Goal: Information Seeking & Learning: Learn about a topic

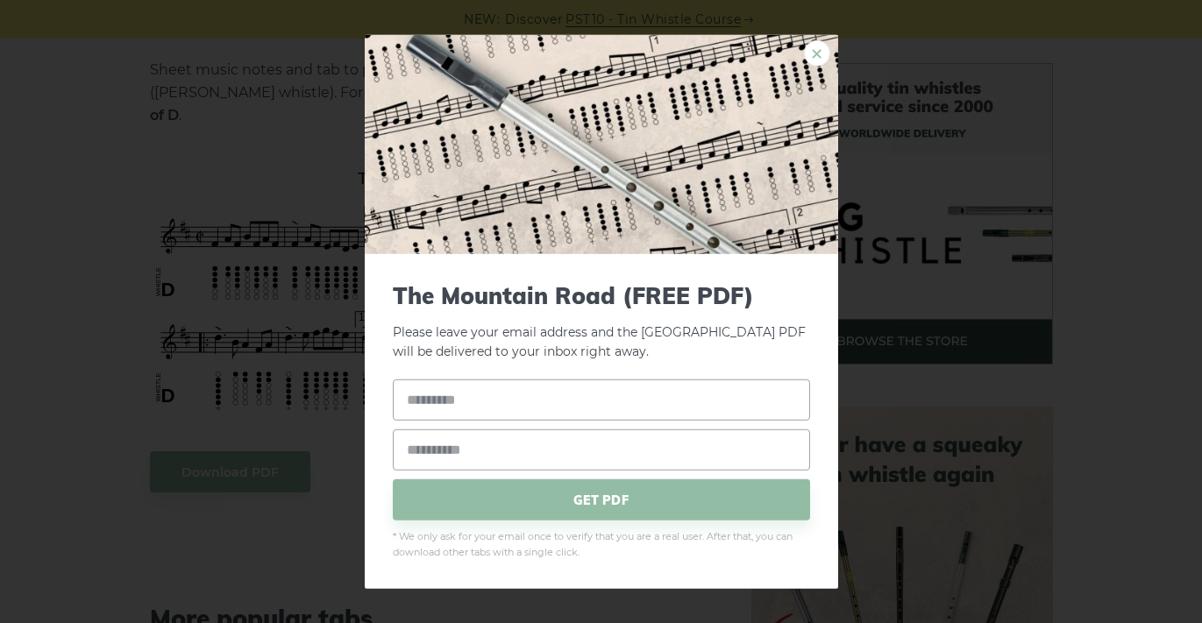
click at [815, 48] on link "×" at bounding box center [817, 52] width 26 height 26
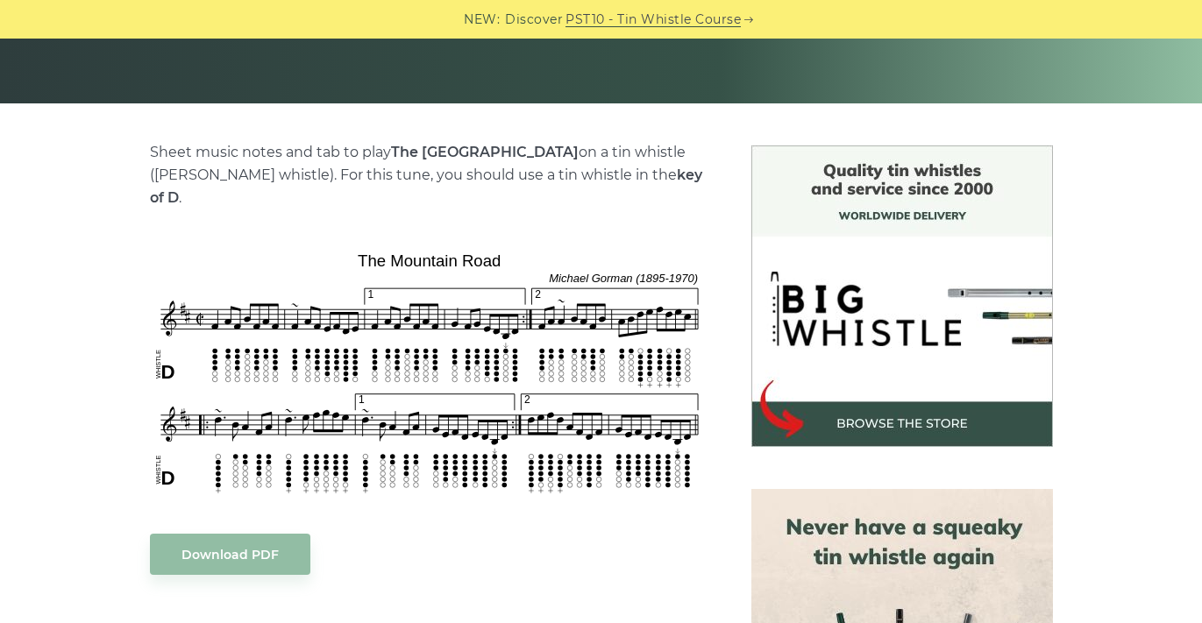
scroll to position [386, 0]
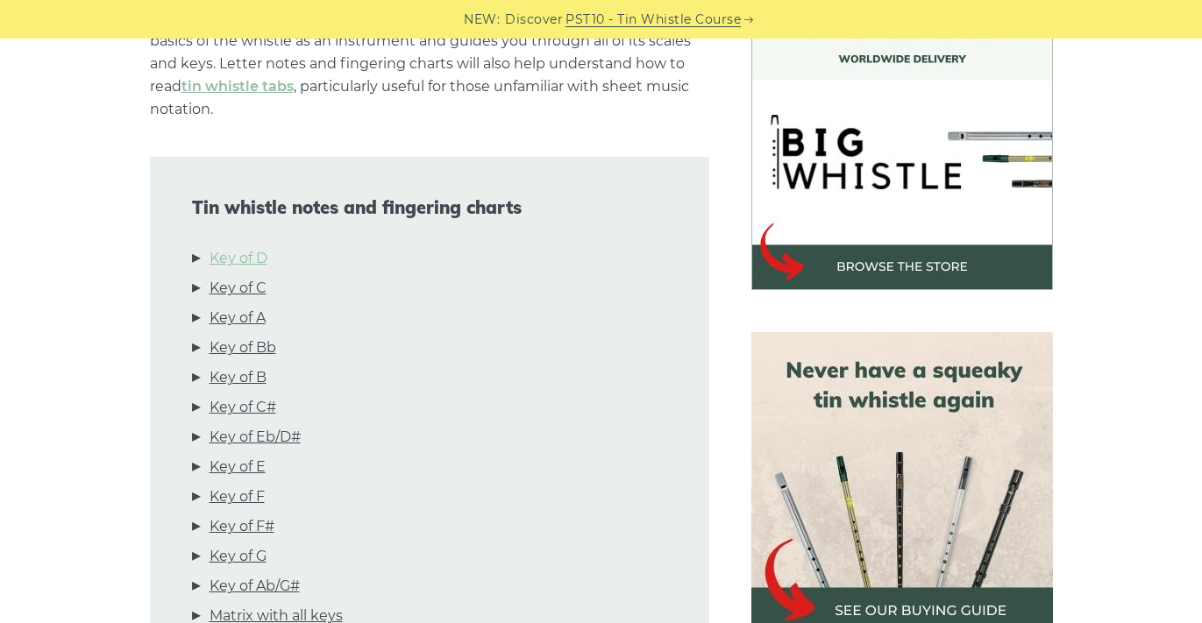
click at [237, 247] on link "Key of D" at bounding box center [239, 258] width 58 height 23
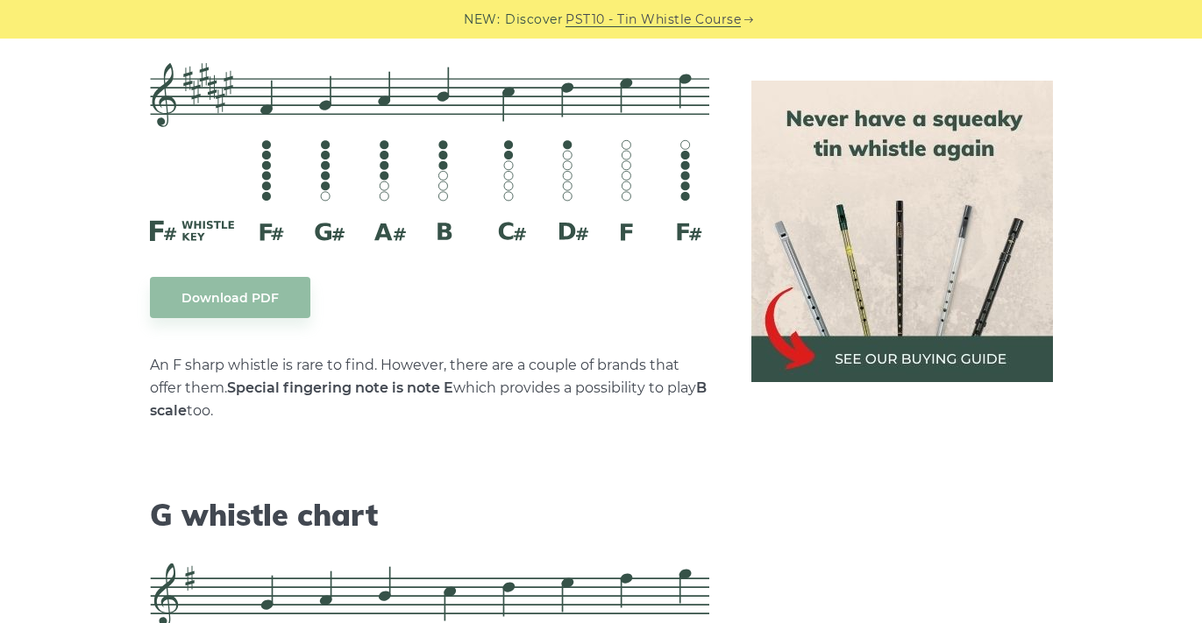
scroll to position [8924, 0]
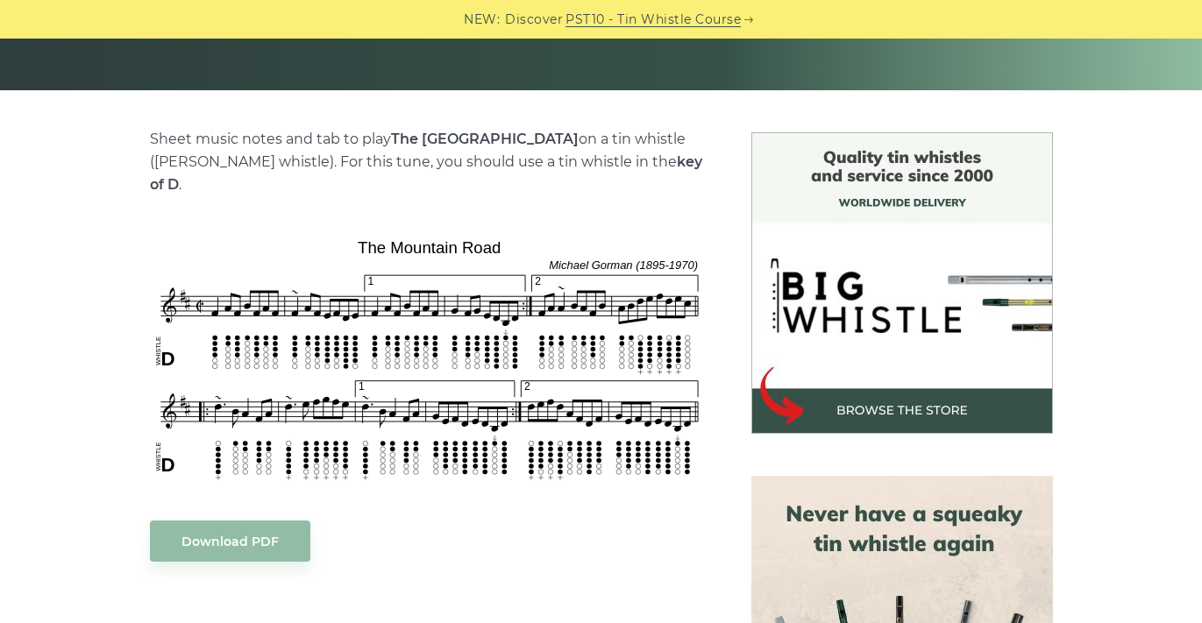
scroll to position [381, 0]
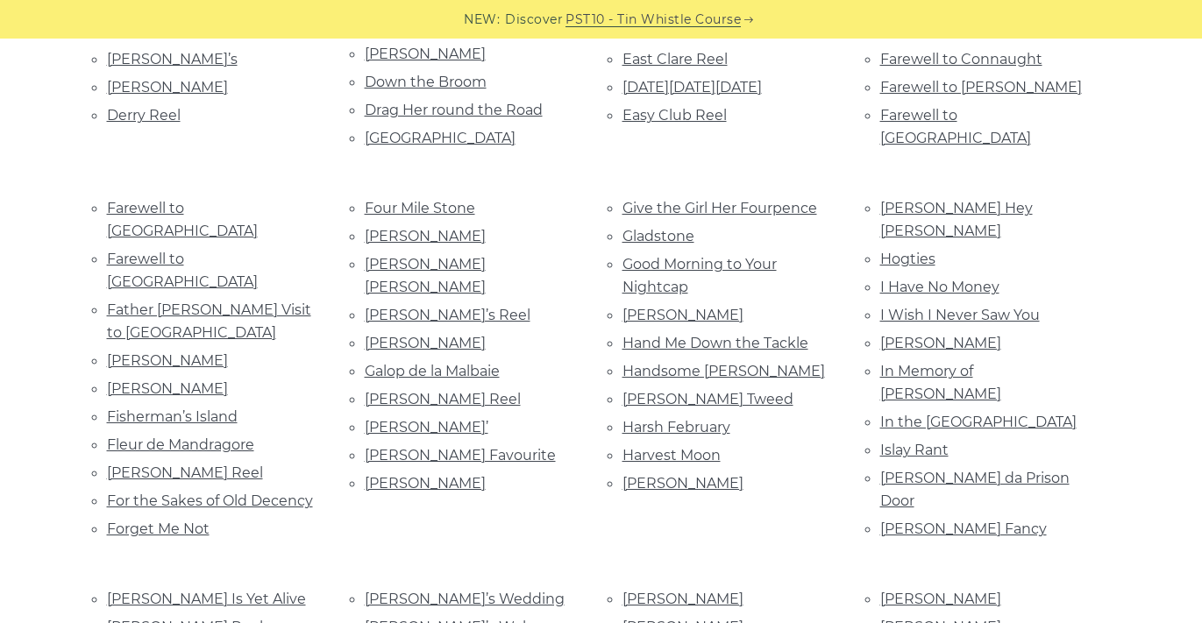
scroll to position [1391, 0]
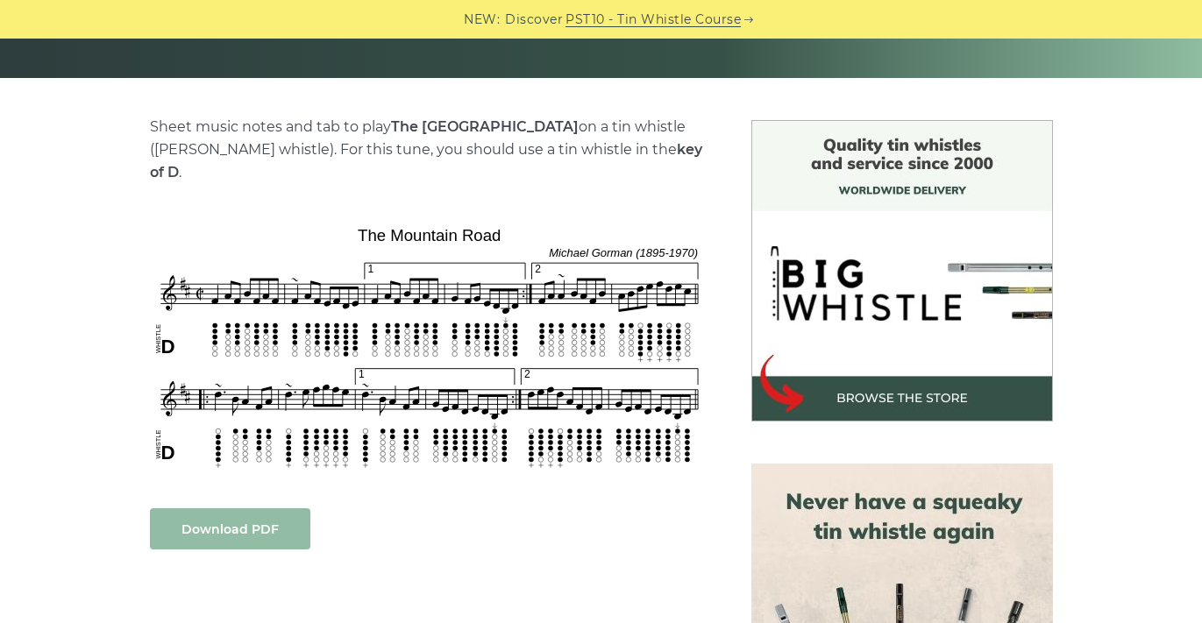
scroll to position [389, 0]
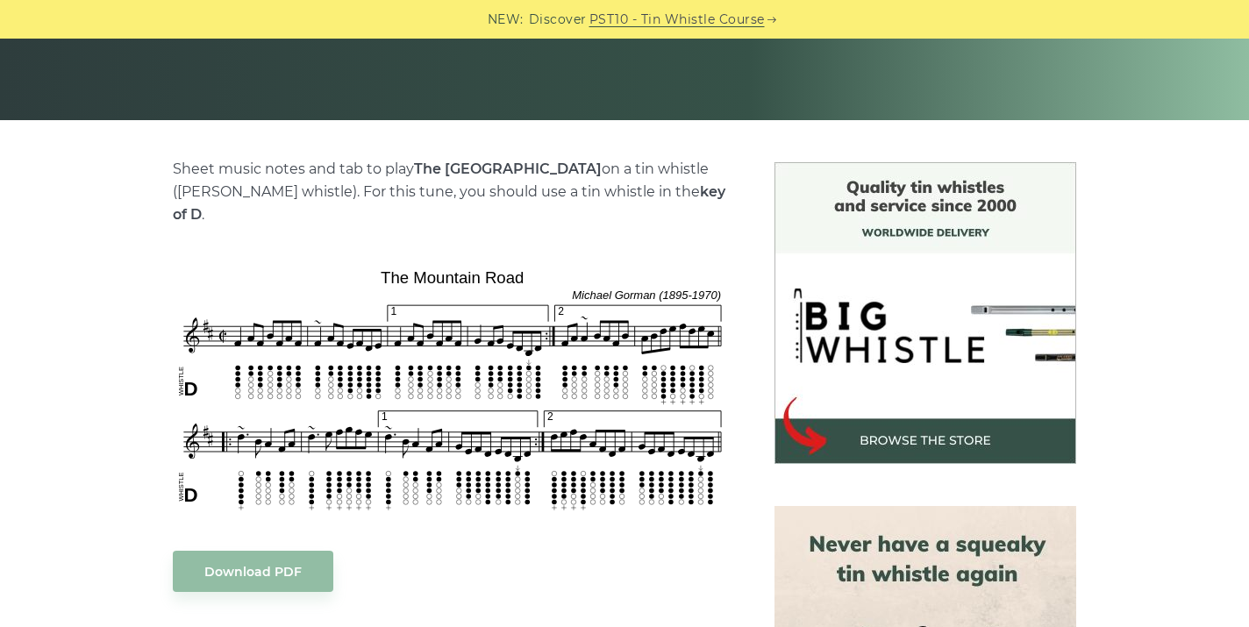
scroll to position [347, 0]
